Goal: Transaction & Acquisition: Purchase product/service

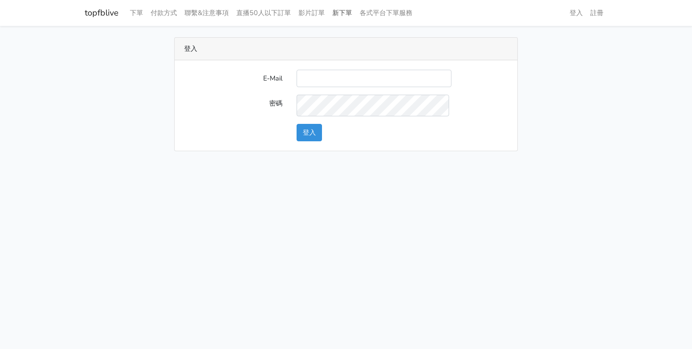
click at [356, 17] on link "新下單" at bounding box center [342, 13] width 27 height 18
click at [147, 18] on link "下單" at bounding box center [136, 13] width 21 height 18
click at [350, 87] on input "E-Mail" at bounding box center [374, 78] width 155 height 17
type input "smallpong5116@gmail.com"
click at [297, 124] on button "登入" at bounding box center [309, 132] width 25 height 17
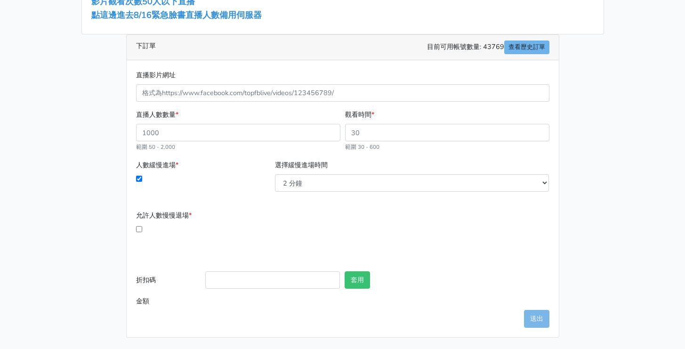
scroll to position [225, 0]
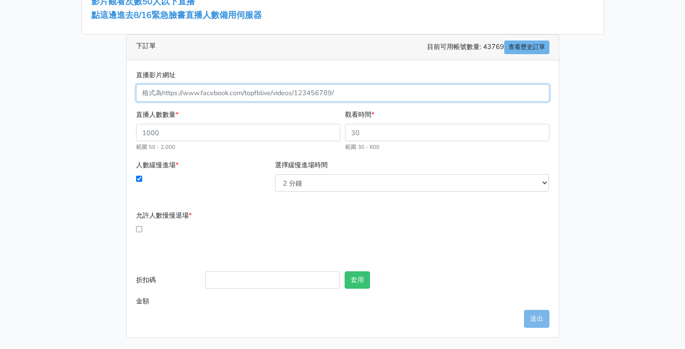
click at [284, 102] on input "直播影片網址" at bounding box center [342, 92] width 413 height 17
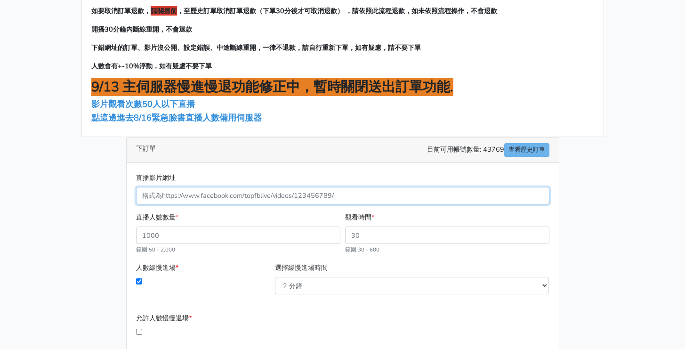
scroll to position [0, 0]
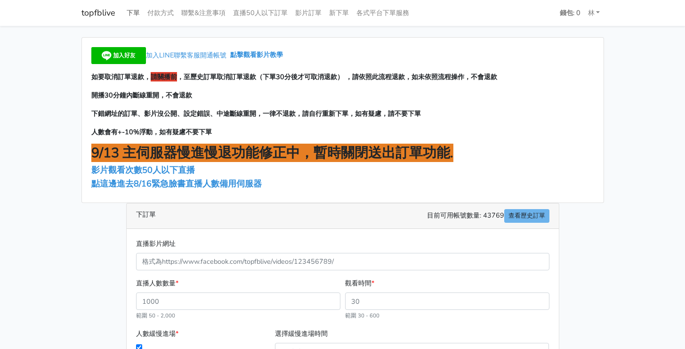
click at [139, 15] on link "下單" at bounding box center [133, 13] width 21 height 18
click at [353, 15] on link "新下單" at bounding box center [338, 13] width 27 height 18
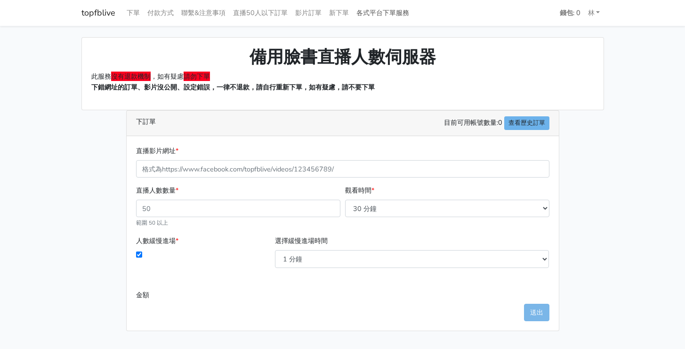
click at [413, 16] on link "各式平台下單服務" at bounding box center [383, 13] width 60 height 18
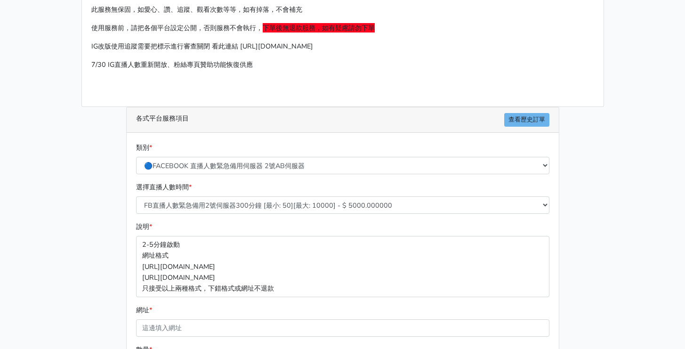
scroll to position [143, 0]
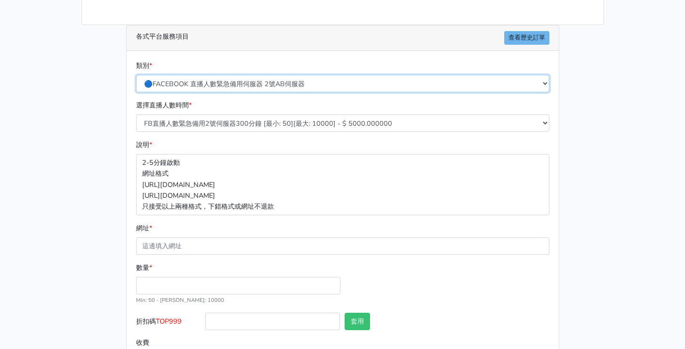
click at [296, 92] on select "🔵FACEBOOK 直播人數緊急備用伺服器 2號AB伺服器 🔵FACEBOOK 網軍專用貼文留言 安全保密 🔵9/30 FACEBOOK 直播人數緩慢進場緩慢…" at bounding box center [342, 83] width 413 height 17
select select "🌕IG 愛心 粉絲追蹤 影片觀看次數 短影片觀看次數"
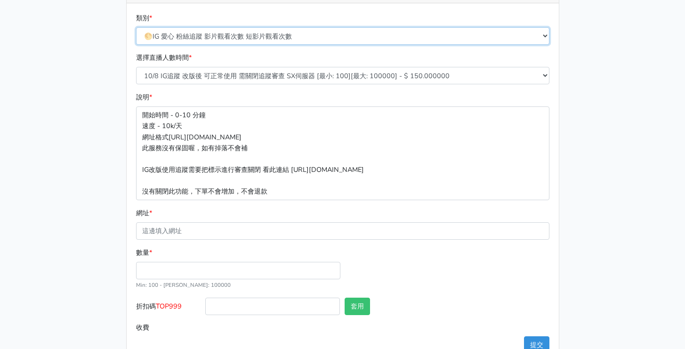
scroll to position [191, 0]
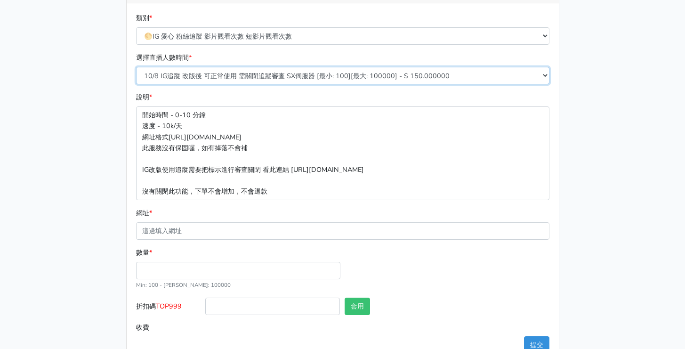
click at [382, 84] on select "10/8 IG追蹤 改版後 可正常使用 需關閉追蹤審查 SX伺服器 [最小: 100][最大: 100000] - $ 150.000000 IG貼文留言 J…" at bounding box center [342, 75] width 413 height 17
click at [299, 84] on select "10/8 IG追蹤 改版後 可正常使用 需關閉追蹤審查 SX伺服器 [最小: 100][最大: 100000] - $ 150.000000 IG貼文留言 J…" at bounding box center [342, 75] width 413 height 17
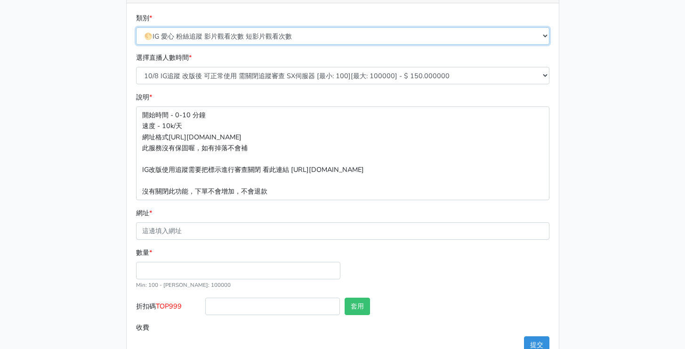
click at [305, 45] on select "🔵FACEBOOK 直播人數緊急備用伺服器 2號AB伺服器 🔵FACEBOOK 網軍專用貼文留言 安全保密 🔵9/30 FACEBOOK 直播人數緩慢進場緩慢…" at bounding box center [342, 35] width 413 height 17
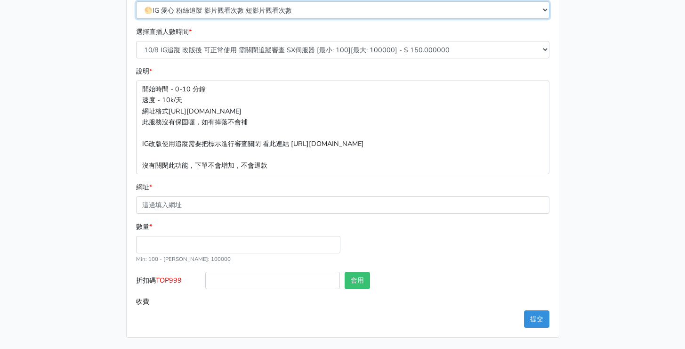
scroll to position [336, 0]
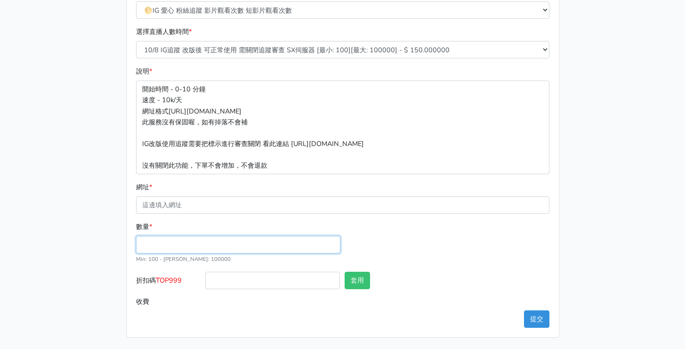
click at [210, 237] on input "數量 *" at bounding box center [238, 244] width 204 height 17
type input "100"
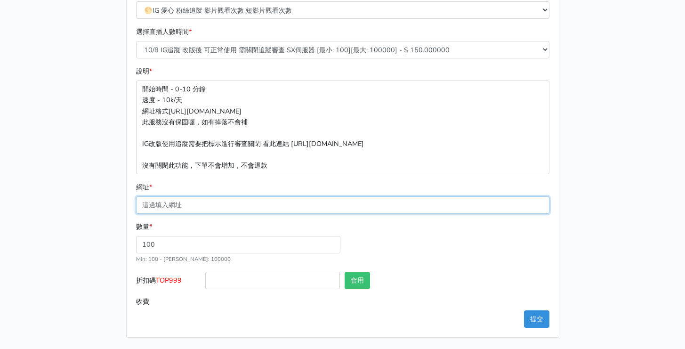
type input "15.000"
click at [239, 196] on input "網址 *" at bounding box center [342, 204] width 413 height 17
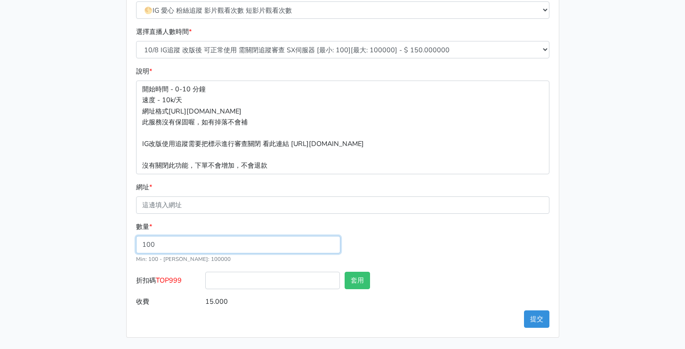
click at [235, 236] on input "100" at bounding box center [238, 244] width 204 height 17
type input "1000"
type input "150.000"
click at [398, 221] on div "數量 * 1000 Min: 100 - [PERSON_NAME]: 100000" at bounding box center [343, 246] width 418 height 50
